Goal: Transaction & Acquisition: Purchase product/service

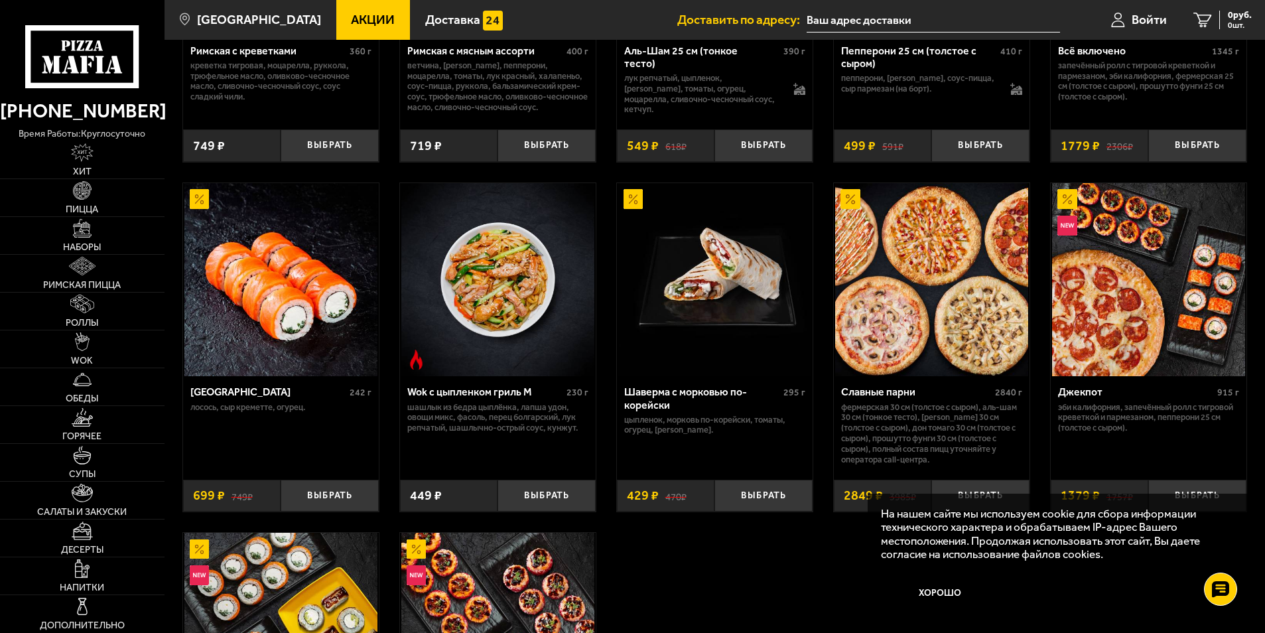
scroll to position [597, 0]
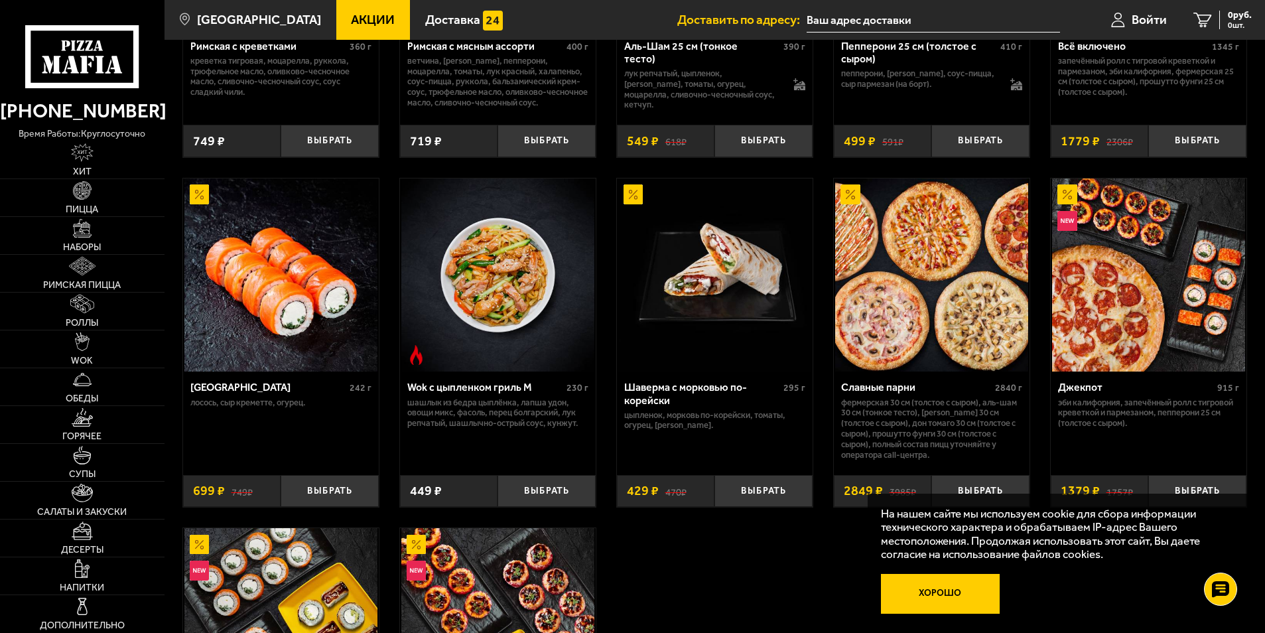
click at [973, 587] on button "Хорошо" at bounding box center [940, 594] width 119 height 40
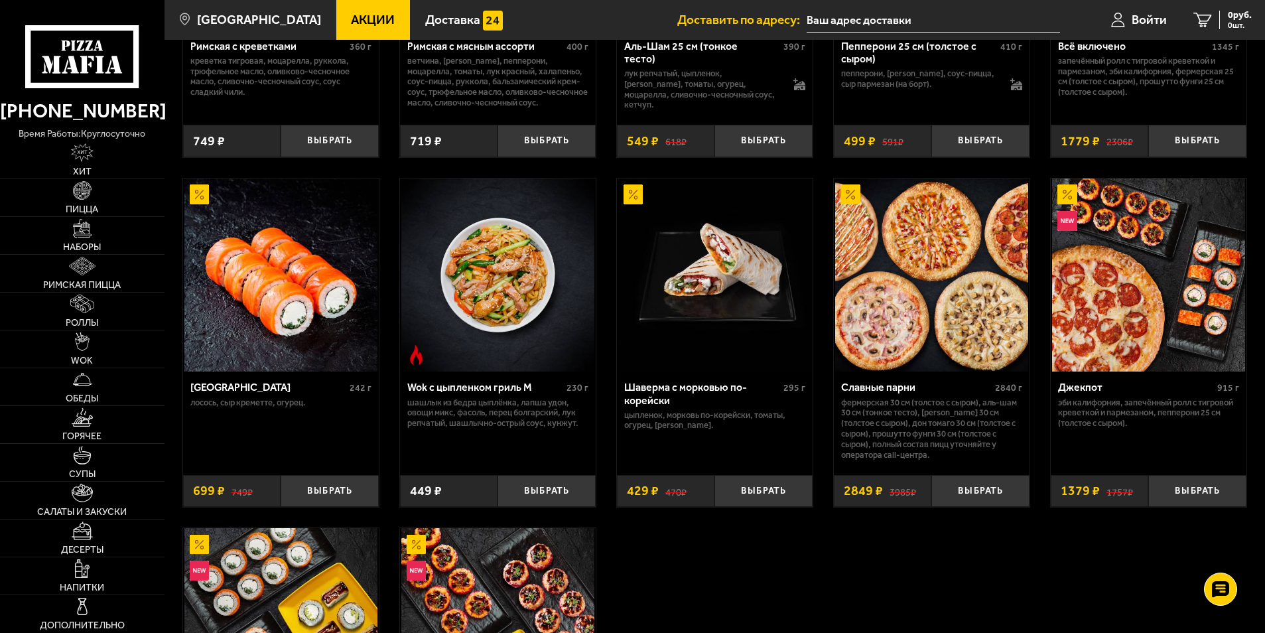
click at [918, 295] on img at bounding box center [931, 274] width 193 height 193
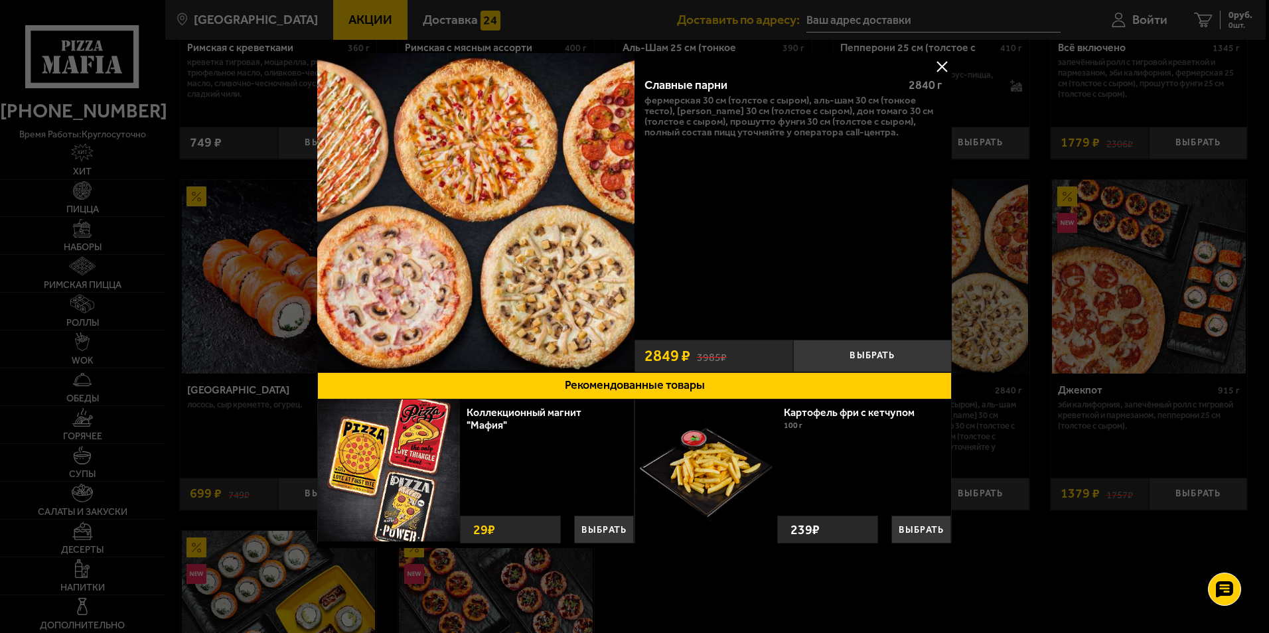
click at [890, 109] on p "Фермерская 30 см (толстое с сыром), Аль-Шам 30 см (тонкое тесто), [PERSON_NAME]…" at bounding box center [792, 117] width 297 height 42
click at [666, 119] on p "Фермерская 30 см (толстое с сыром), Аль-Шам 30 см (тонкое тесто), [PERSON_NAME]…" at bounding box center [792, 117] width 297 height 42
click at [938, 60] on button at bounding box center [942, 66] width 20 height 20
